Goal: Check status: Check status

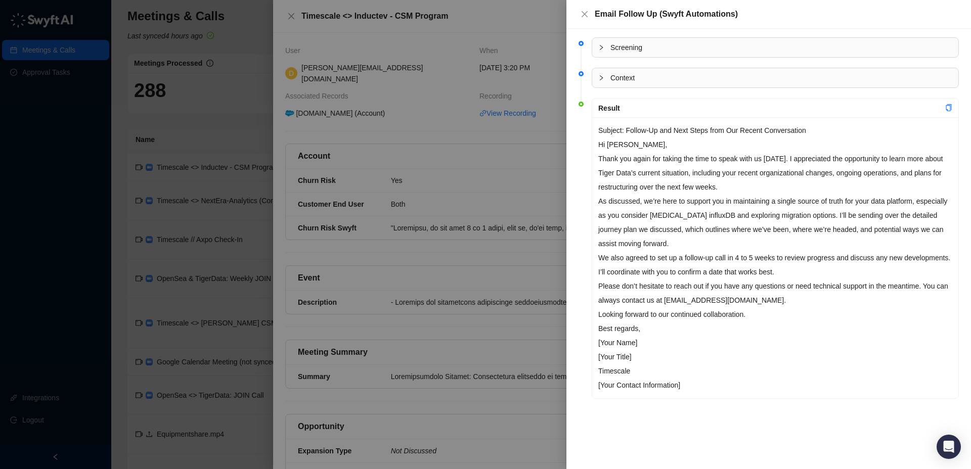
scroll to position [4, 0]
click at [587, 15] on icon "close" at bounding box center [584, 14] width 8 height 8
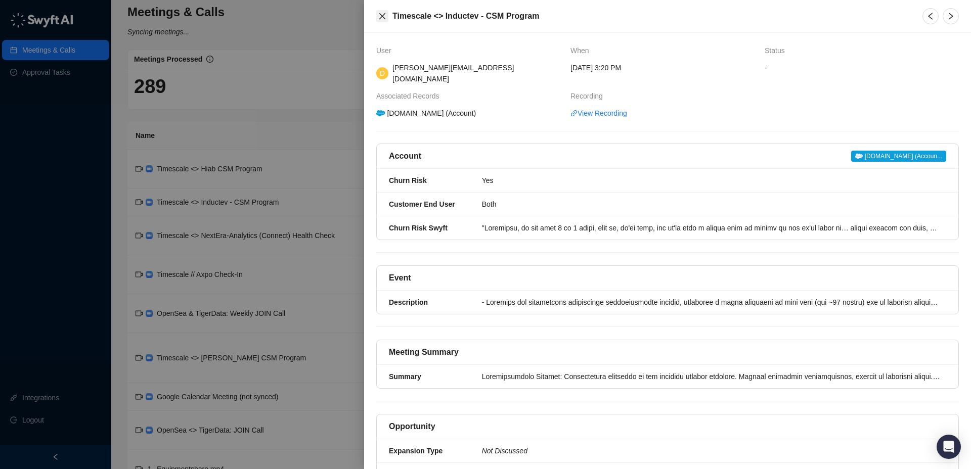
click at [387, 14] on div "Timescale <> Inductev - CSM Program" at bounding box center [643, 16] width 534 height 12
click at [386, 14] on icon "close" at bounding box center [382, 16] width 8 height 8
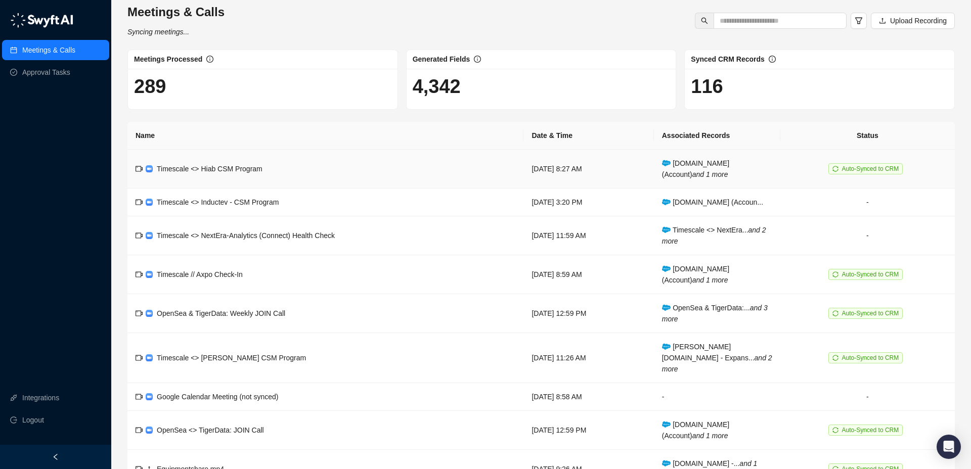
click at [252, 166] on span "Timescale <> Hiab CSM Program" at bounding box center [210, 169] width 106 height 8
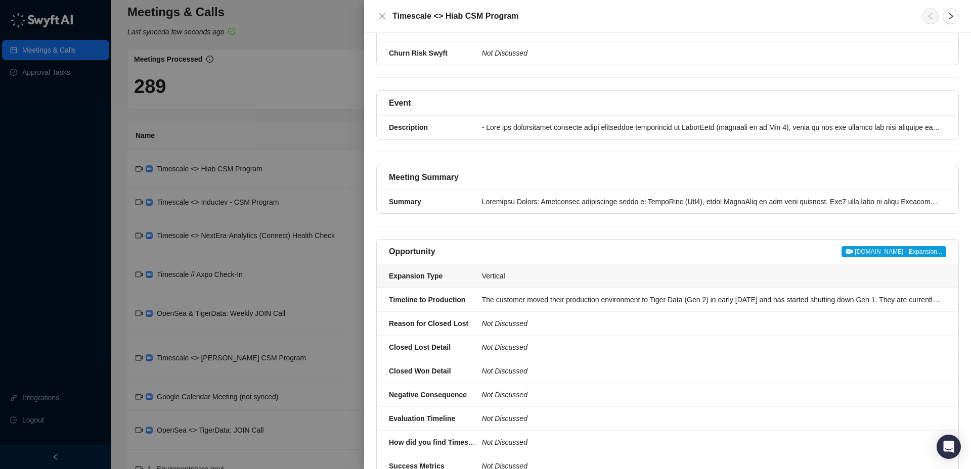
scroll to position [192, 0]
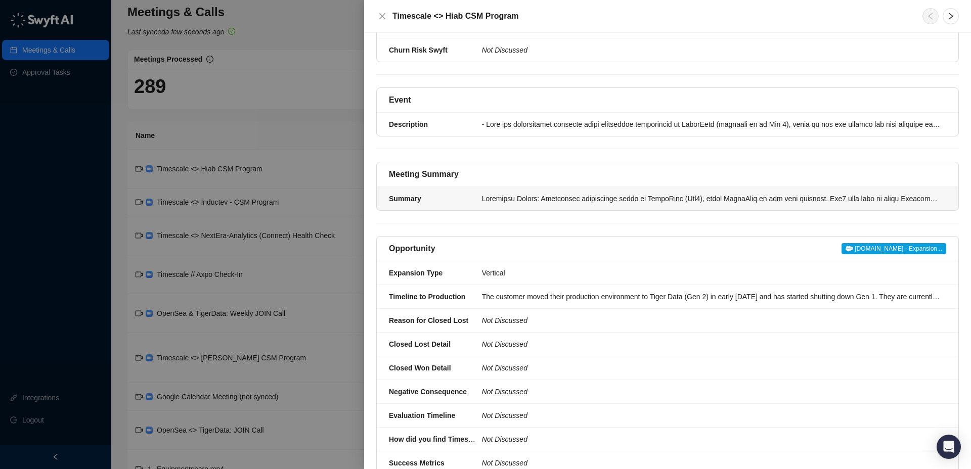
click at [483, 199] on div at bounding box center [711, 198] width 458 height 11
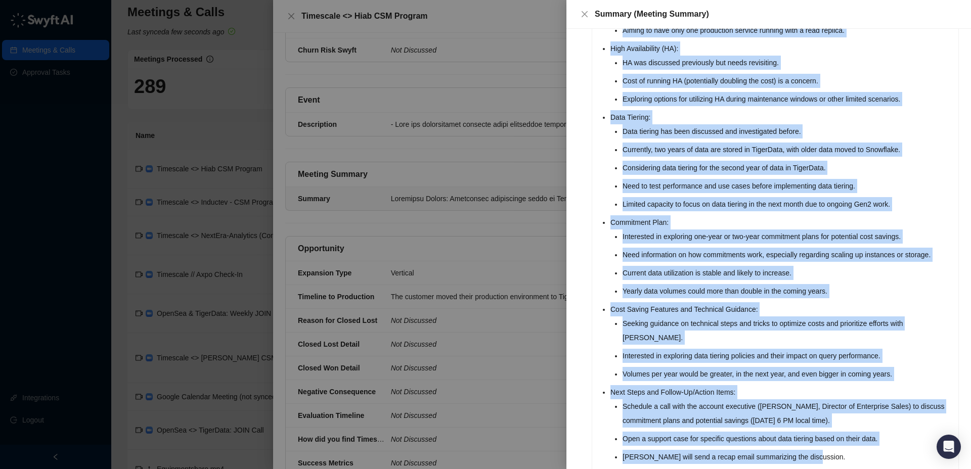
scroll to position [218, 0]
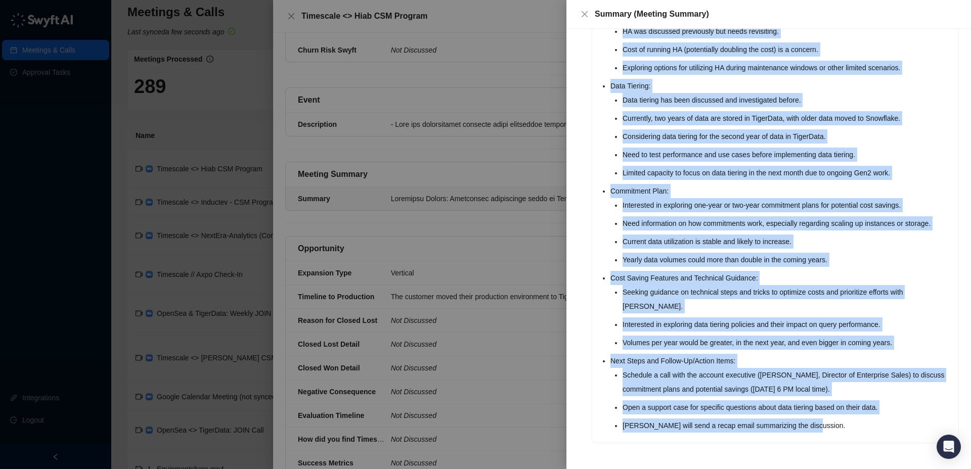
drag, startPoint x: 611, startPoint y: 128, endPoint x: 837, endPoint y: 428, distance: 375.4
drag, startPoint x: 602, startPoint y: 129, endPoint x: 838, endPoint y: 428, distance: 380.8
click at [838, 428] on ul "Migration Status: Production environment moved to TigerData (Gen2), using Tiger…" at bounding box center [781, 169] width 342 height 528
copy ul "Migration Status: Production environment moved to TigerData (Gen2), using Tiger…"
